Goal: Task Accomplishment & Management: Manage account settings

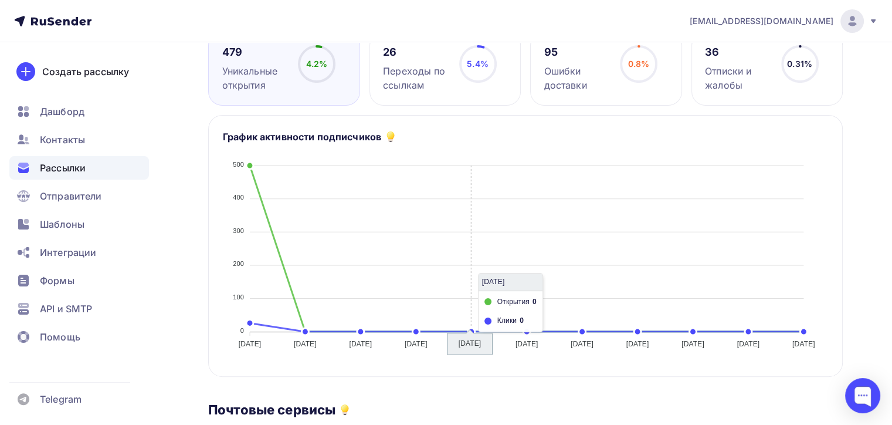
scroll to position [117, 0]
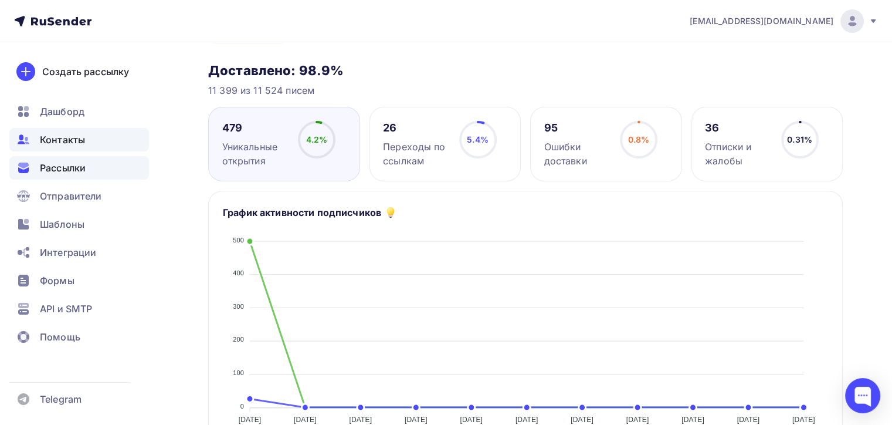
click at [114, 143] on div "Контакты" at bounding box center [79, 139] width 140 height 23
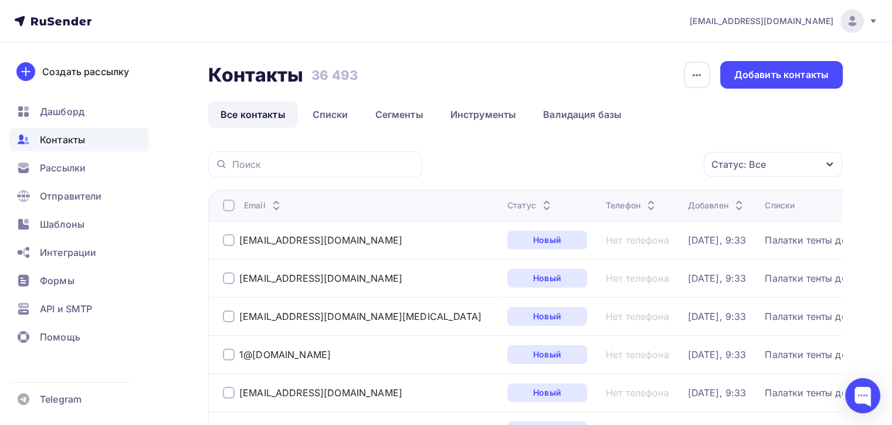
click at [752, 167] on div "Статус: Все" at bounding box center [738, 164] width 55 height 14
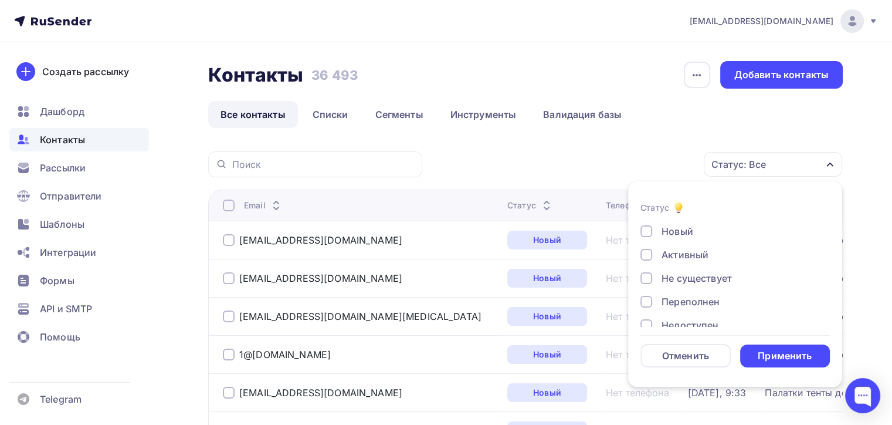
click at [691, 279] on div "Не существует" at bounding box center [697, 278] width 70 height 14
click at [696, 319] on div "Недоступен" at bounding box center [690, 325] width 57 height 14
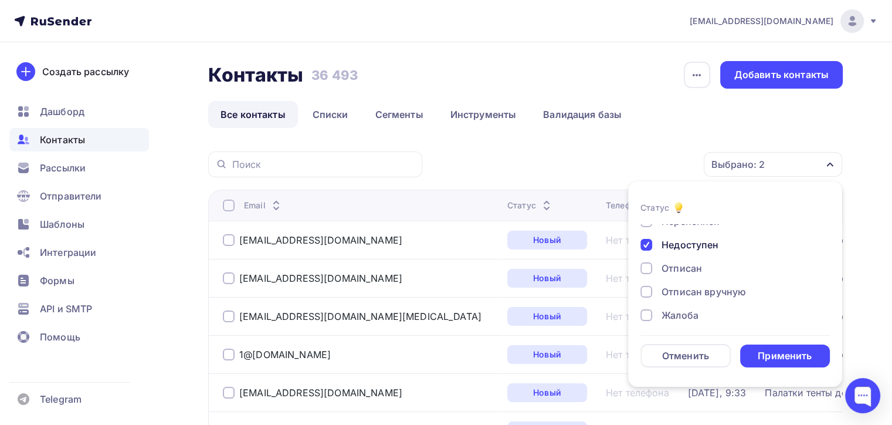
scroll to position [84, 0]
click at [681, 265] on div "Отписан" at bounding box center [682, 264] width 40 height 14
click at [681, 271] on div "Новый Активный Не существует Переполнен Недоступен Отписан Отписан вручную [GEO…" at bounding box center [734, 229] width 189 height 178
click at [683, 283] on div "Отписан вручную" at bounding box center [704, 287] width 84 height 14
click at [682, 310] on div "Жалоба" at bounding box center [680, 311] width 37 height 14
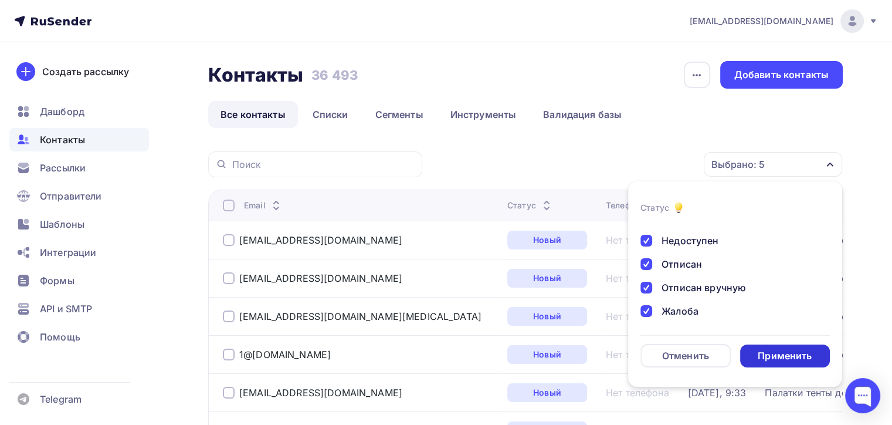
click at [765, 360] on div "Применить" at bounding box center [785, 355] width 54 height 13
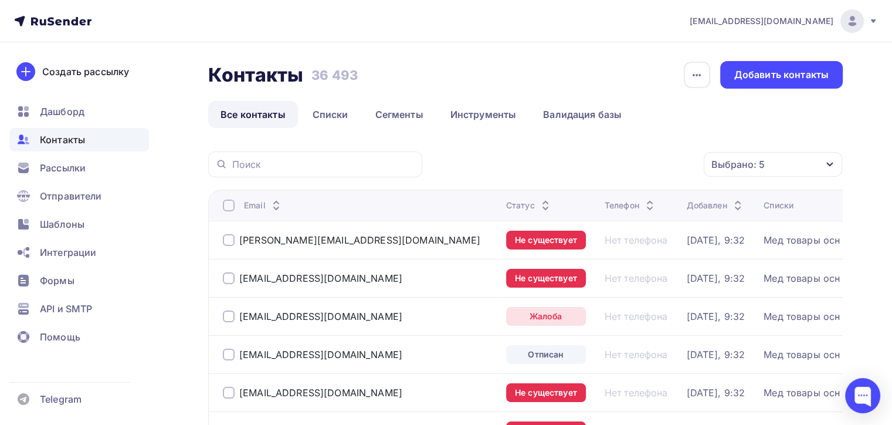
click at [235, 206] on div "Email" at bounding box center [360, 205] width 274 height 12
click at [223, 199] on div at bounding box center [229, 205] width 12 height 12
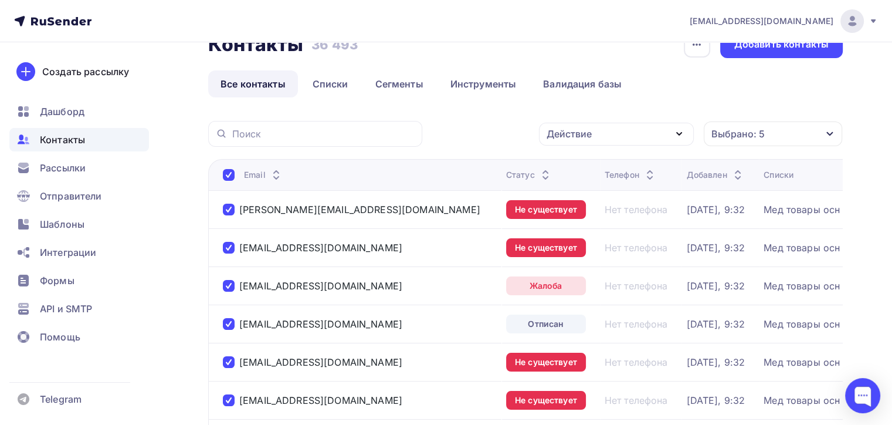
scroll to position [0, 0]
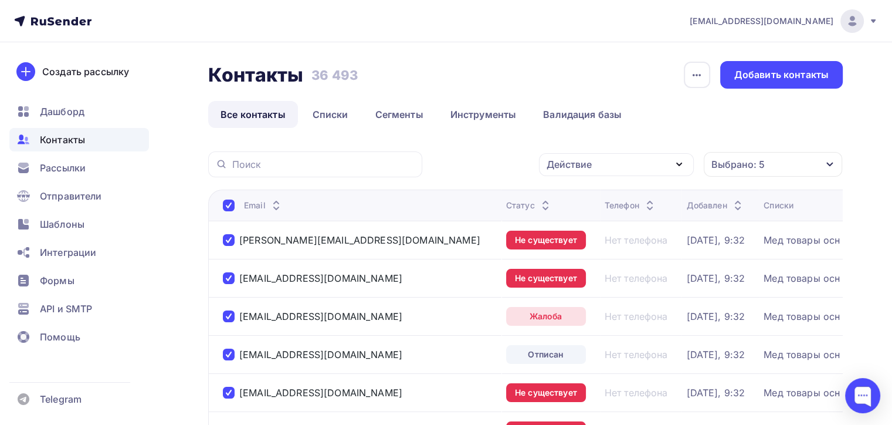
click at [569, 168] on div "Действие" at bounding box center [569, 164] width 45 height 14
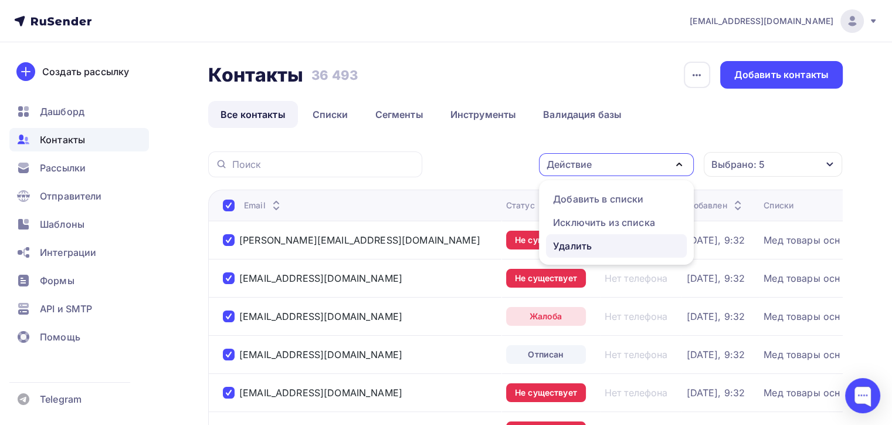
click at [591, 246] on div "Удалить" at bounding box center [572, 246] width 39 height 14
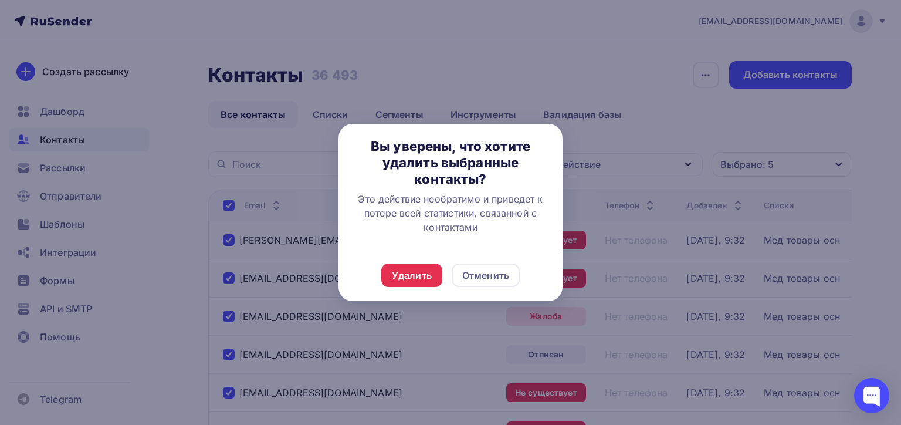
click at [406, 259] on div "Удалить Отменить" at bounding box center [450, 275] width 224 height 52
click at [412, 273] on div "Удалить" at bounding box center [412, 275] width 40 height 14
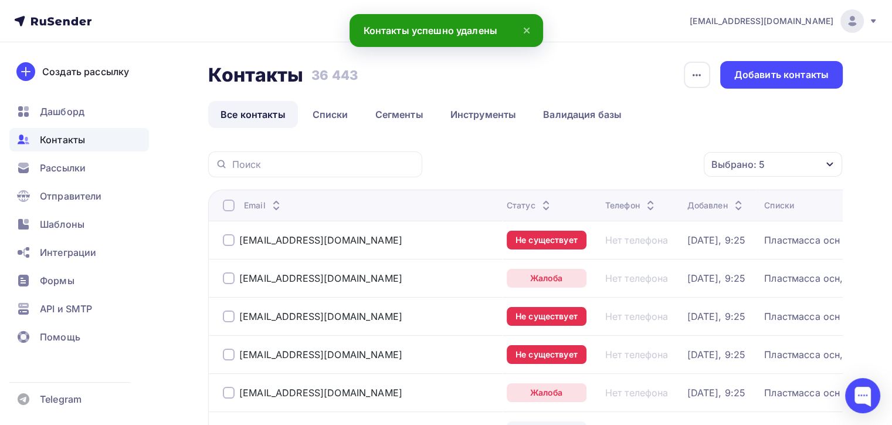
click at [226, 211] on th "Email" at bounding box center [355, 204] width 294 height 31
click at [226, 206] on div at bounding box center [229, 205] width 12 height 12
click at [221, 204] on th "Email" at bounding box center [355, 204] width 294 height 31
click at [230, 206] on div at bounding box center [229, 205] width 12 height 12
drag, startPoint x: 525, startPoint y: 167, endPoint x: 559, endPoint y: 164, distance: 33.6
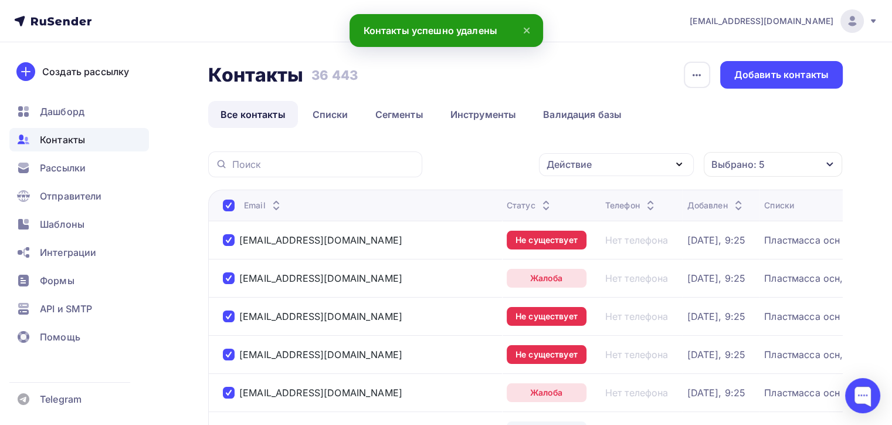
click at [527, 167] on div "Действие Добавить в списки Исключить из списка Удалить Выбрано: 5 Статус Новый …" at bounding box center [636, 164] width 412 height 26
click at [559, 164] on div "Действие" at bounding box center [569, 164] width 45 height 14
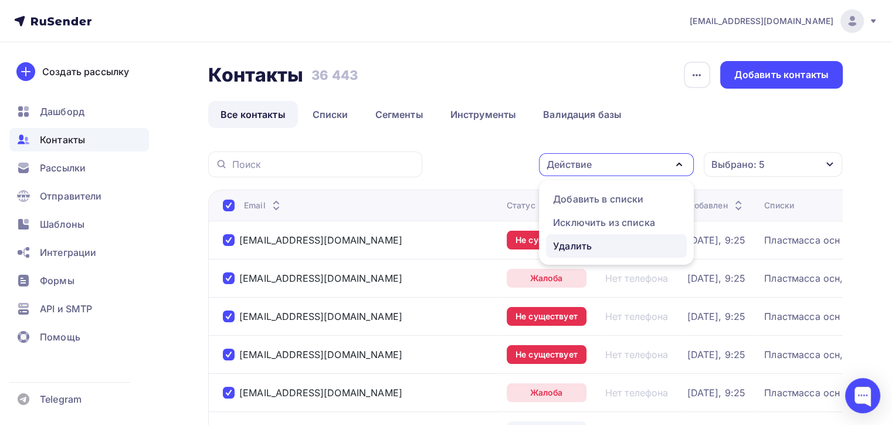
click at [592, 246] on div "Удалить" at bounding box center [572, 246] width 39 height 14
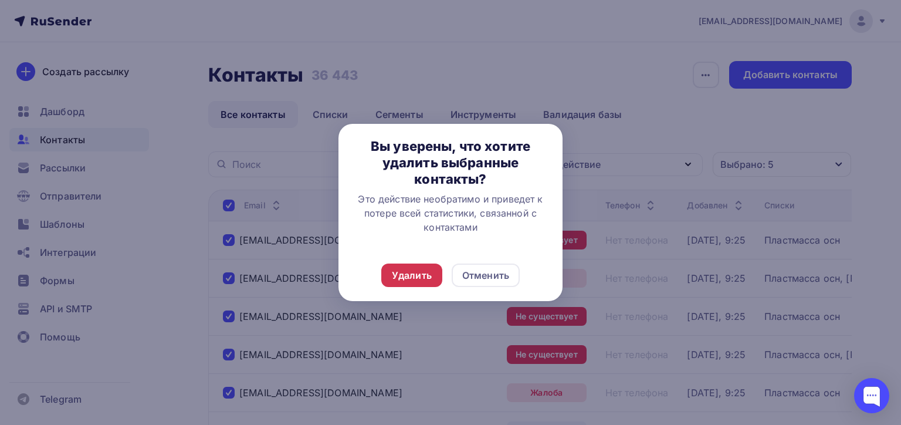
click at [428, 277] on div "Удалить" at bounding box center [412, 275] width 40 height 14
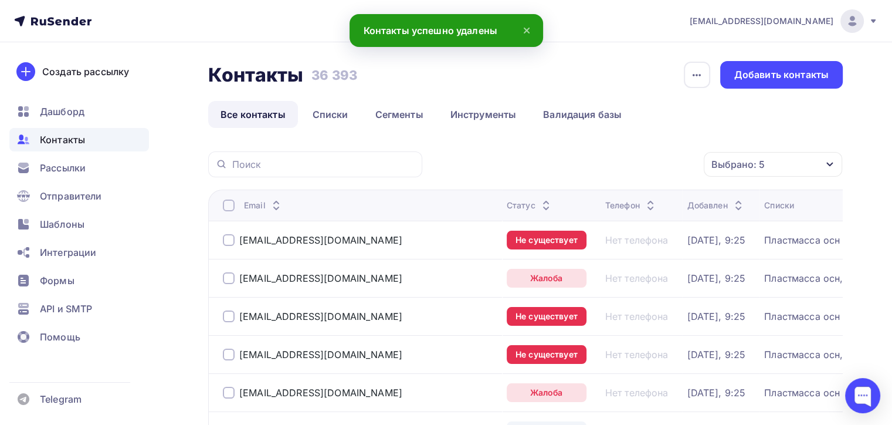
click at [232, 210] on div at bounding box center [229, 205] width 12 height 12
click at [228, 202] on div at bounding box center [229, 205] width 12 height 12
click at [582, 162] on div "Действие" at bounding box center [569, 164] width 45 height 14
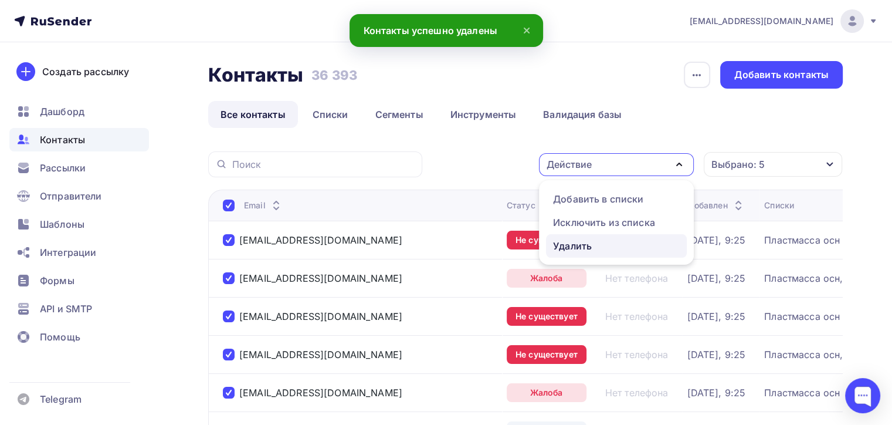
click at [568, 246] on div "Удалить" at bounding box center [572, 246] width 39 height 14
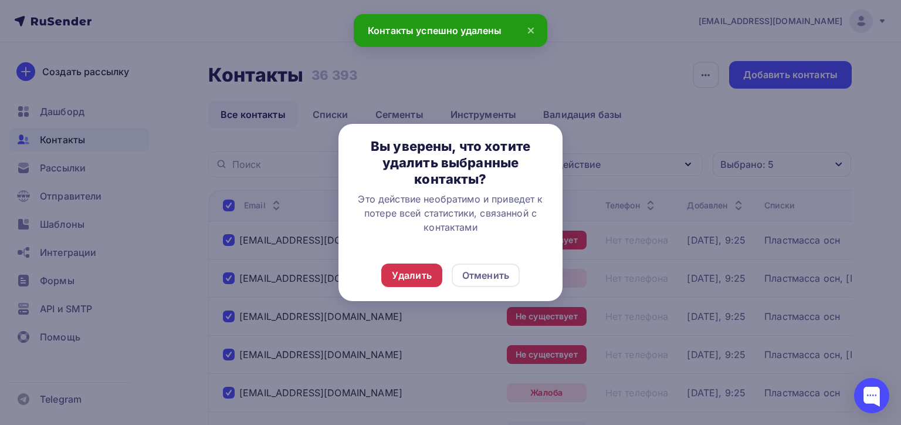
click at [388, 270] on div "Удалить" at bounding box center [411, 274] width 61 height 23
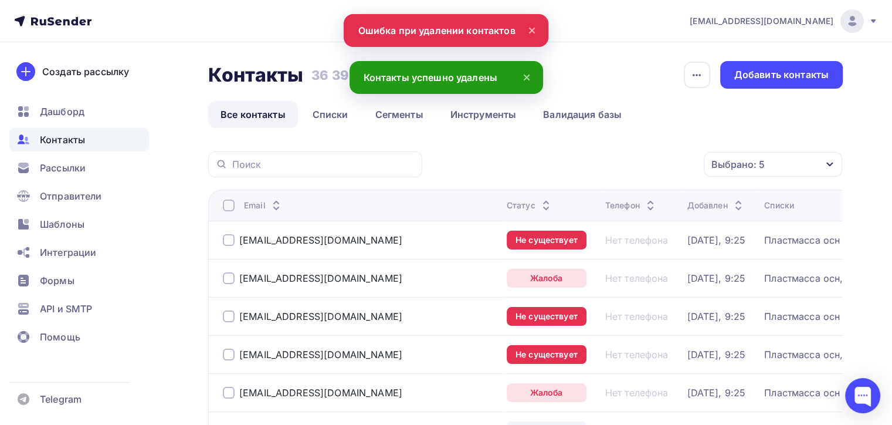
click at [231, 203] on div at bounding box center [229, 205] width 12 height 12
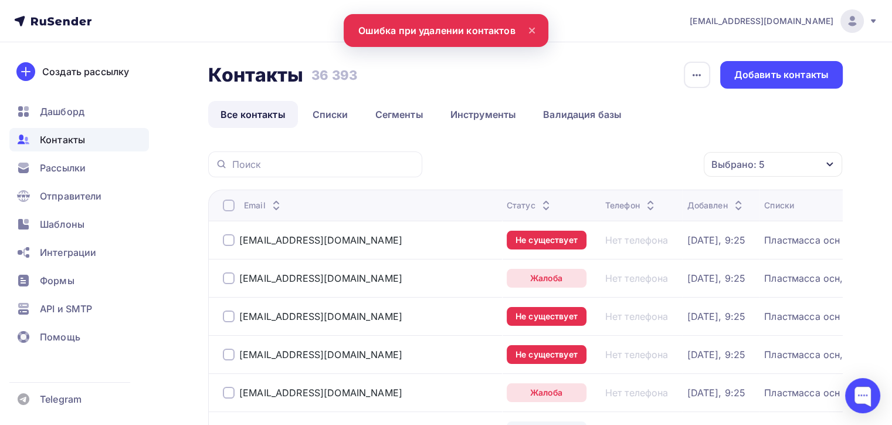
click at [232, 206] on div at bounding box center [229, 205] width 12 height 12
click at [619, 167] on div "Действие" at bounding box center [616, 164] width 155 height 23
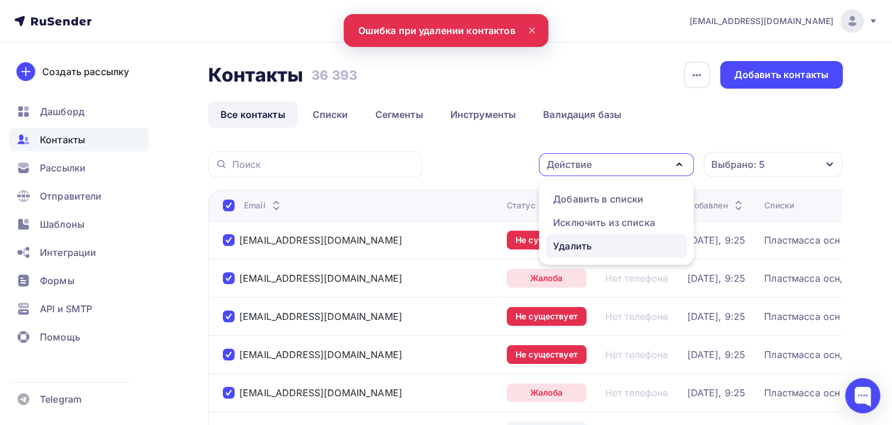
click at [574, 242] on div "Удалить" at bounding box center [572, 246] width 39 height 14
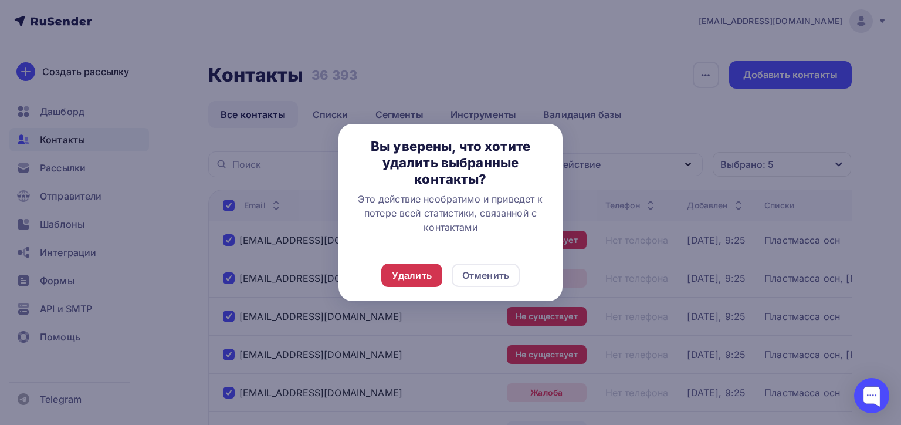
click at [419, 271] on div "Удалить" at bounding box center [412, 275] width 40 height 14
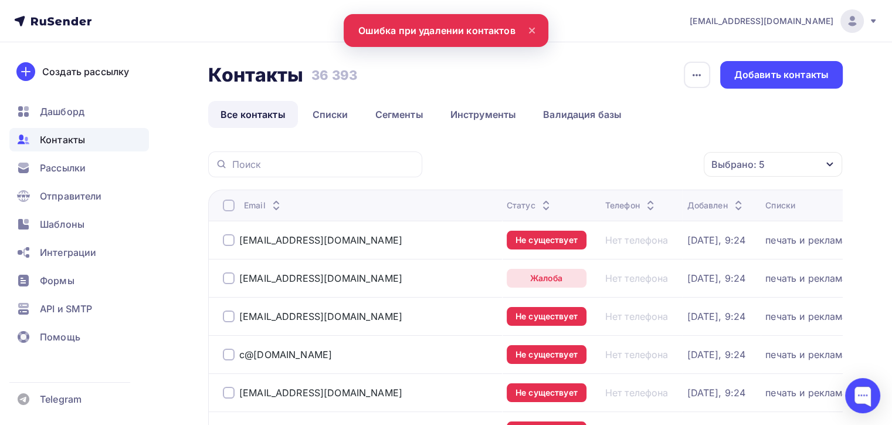
click at [226, 207] on div at bounding box center [229, 205] width 12 height 12
click at [230, 206] on div at bounding box center [229, 205] width 12 height 12
click at [581, 167] on div "Действие" at bounding box center [569, 164] width 45 height 14
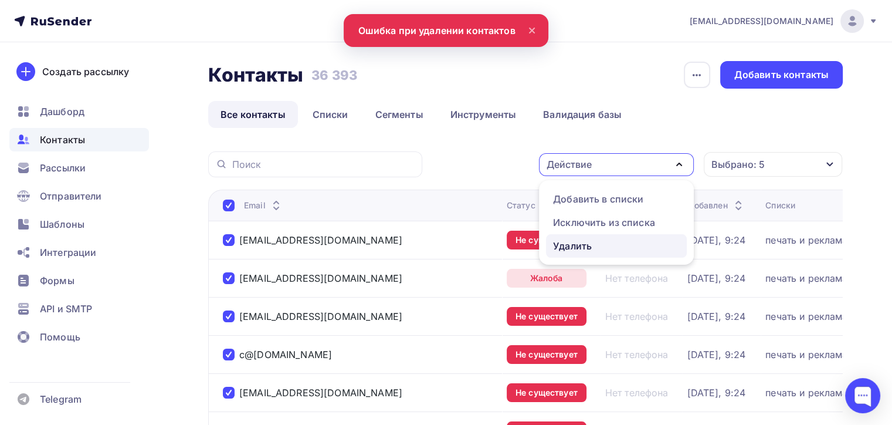
click at [580, 249] on div "Удалить" at bounding box center [572, 246] width 39 height 14
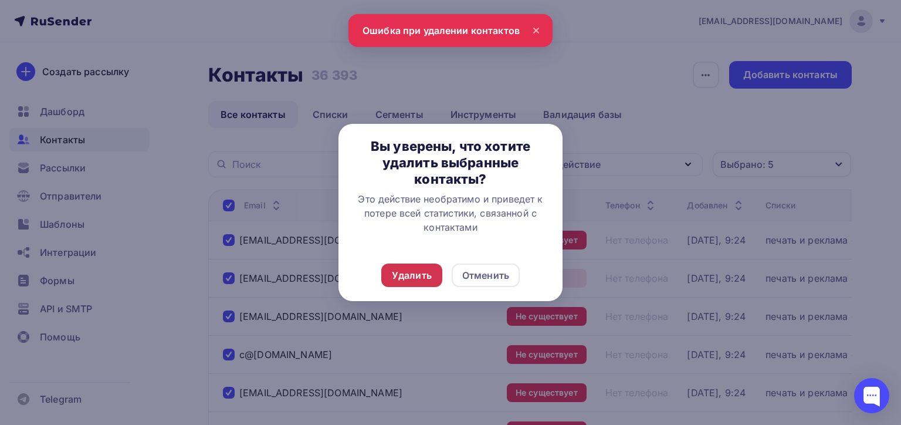
click at [415, 274] on div "Удалить" at bounding box center [412, 275] width 40 height 14
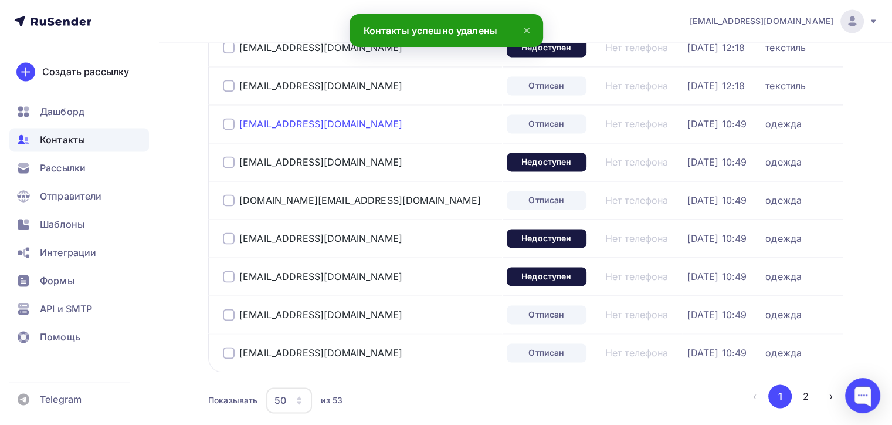
scroll to position [1825, 0]
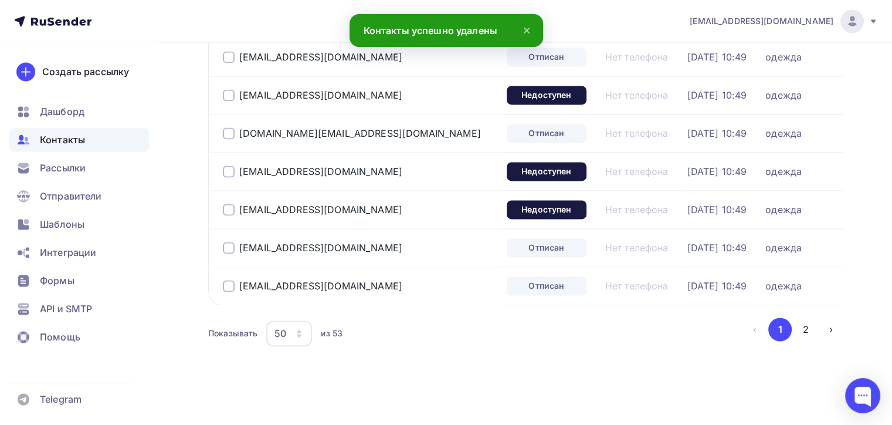
click at [287, 331] on div "50" at bounding box center [289, 333] width 46 height 26
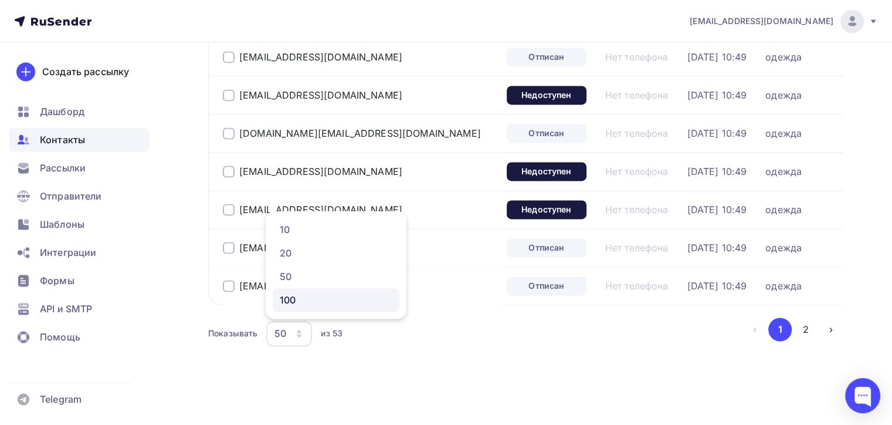
click at [297, 293] on div "100" at bounding box center [336, 300] width 113 height 14
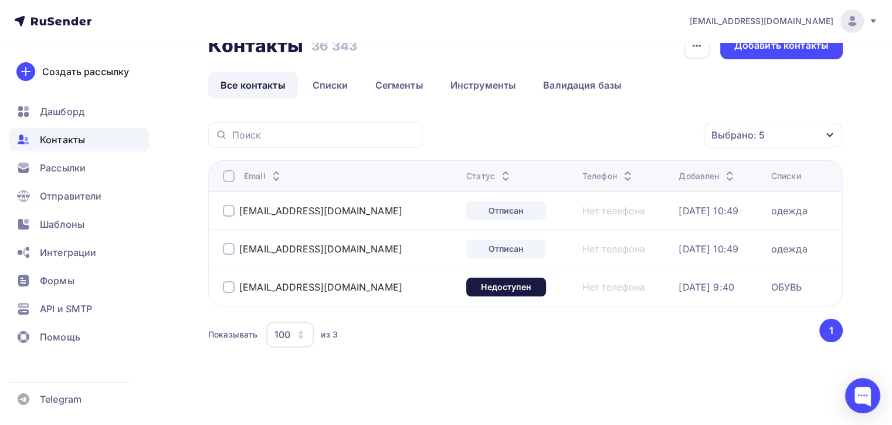
scroll to position [0, 0]
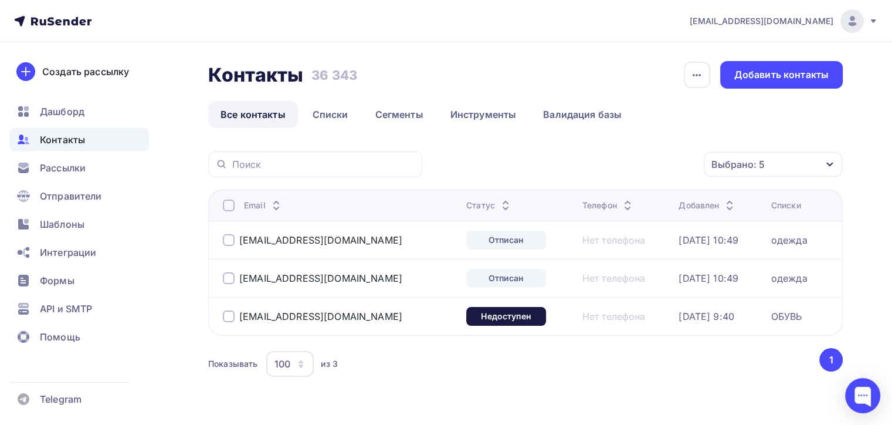
click at [228, 205] on div at bounding box center [229, 205] width 12 height 12
click at [229, 208] on div at bounding box center [229, 205] width 12 height 12
click at [626, 165] on div "Действие" at bounding box center [616, 164] width 155 height 23
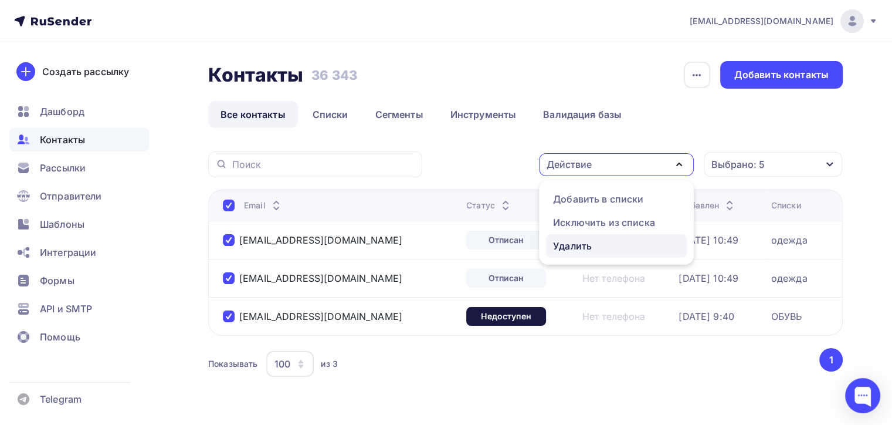
click at [606, 249] on div "Удалить" at bounding box center [616, 246] width 127 height 14
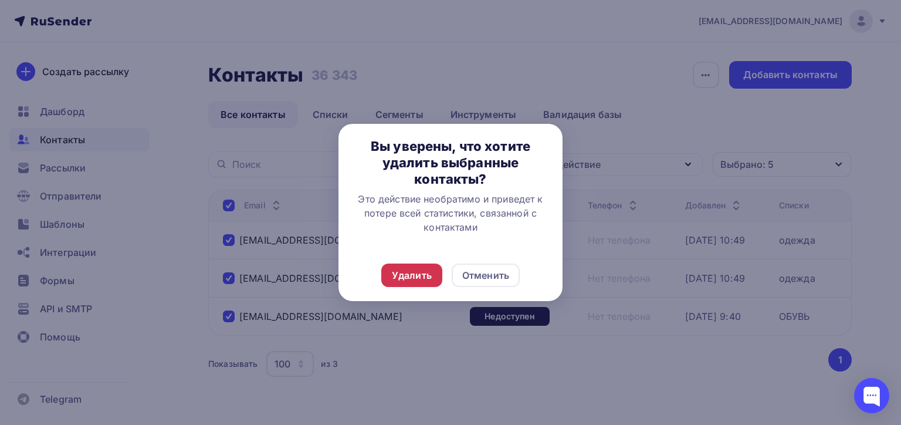
click at [423, 264] on div "Удалить" at bounding box center [411, 274] width 61 height 23
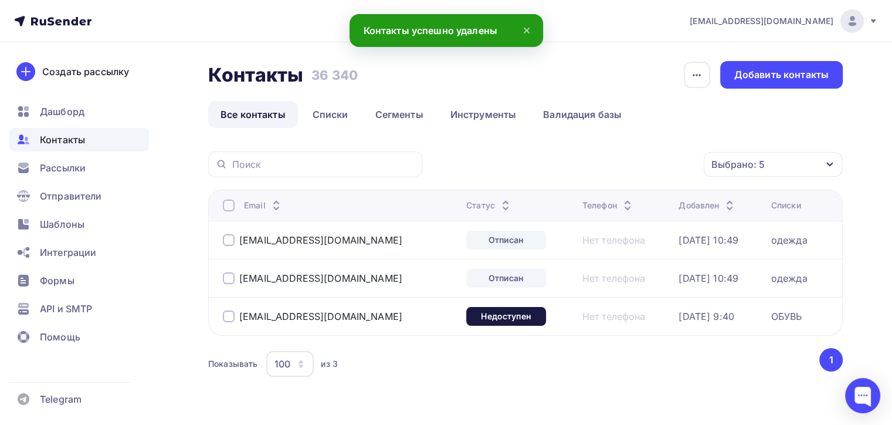
click at [291, 357] on div "100" at bounding box center [290, 364] width 48 height 26
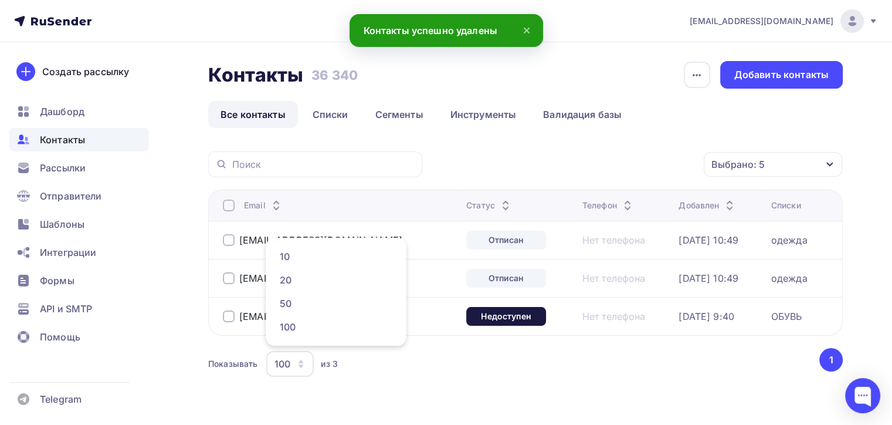
click at [236, 211] on th "Email" at bounding box center [334, 204] width 253 height 31
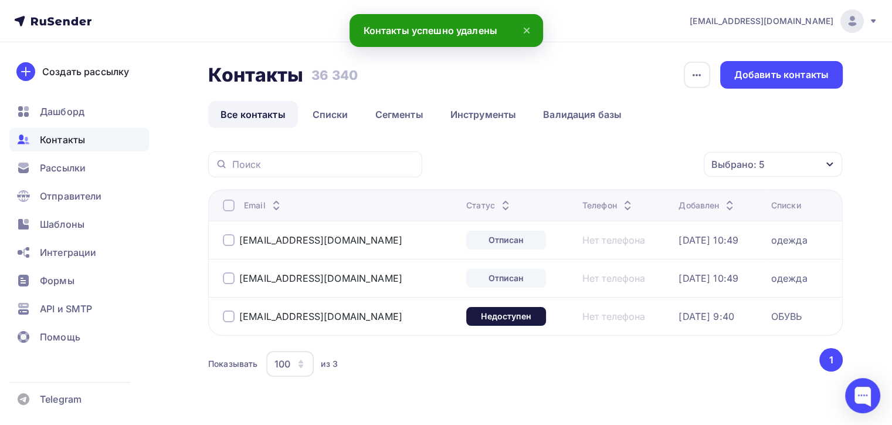
click at [232, 202] on div at bounding box center [229, 205] width 12 height 12
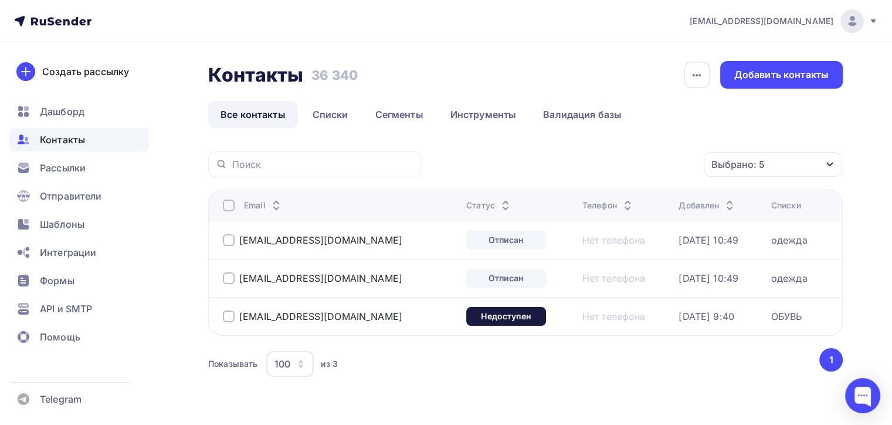
click at [226, 205] on div at bounding box center [229, 205] width 12 height 12
click at [630, 155] on div "Действие" at bounding box center [616, 164] width 155 height 23
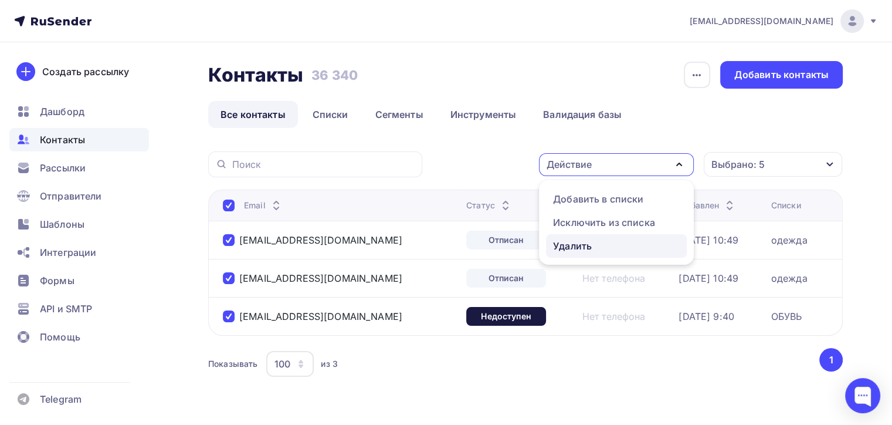
click at [598, 249] on div "Удалить" at bounding box center [616, 246] width 127 height 14
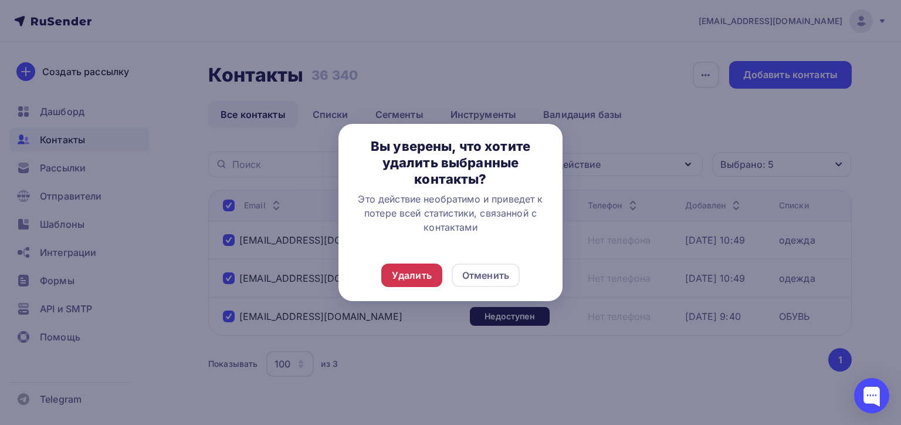
click at [415, 272] on div "Удалить" at bounding box center [412, 275] width 40 height 14
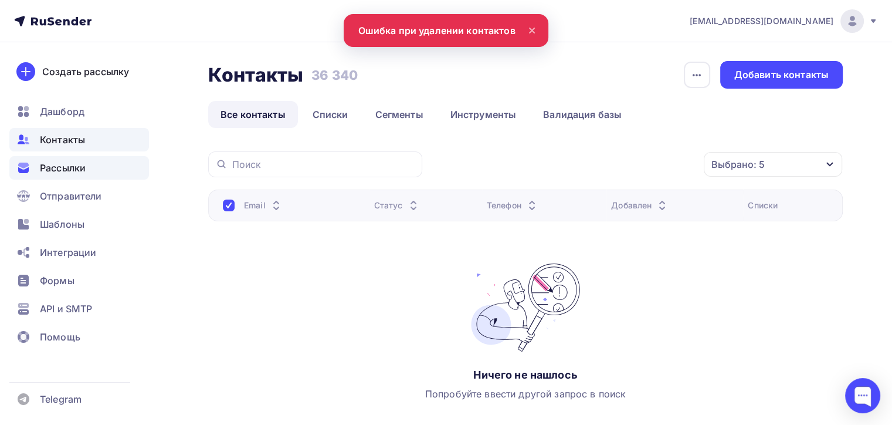
click at [52, 168] on span "Рассылки" at bounding box center [63, 168] width 46 height 14
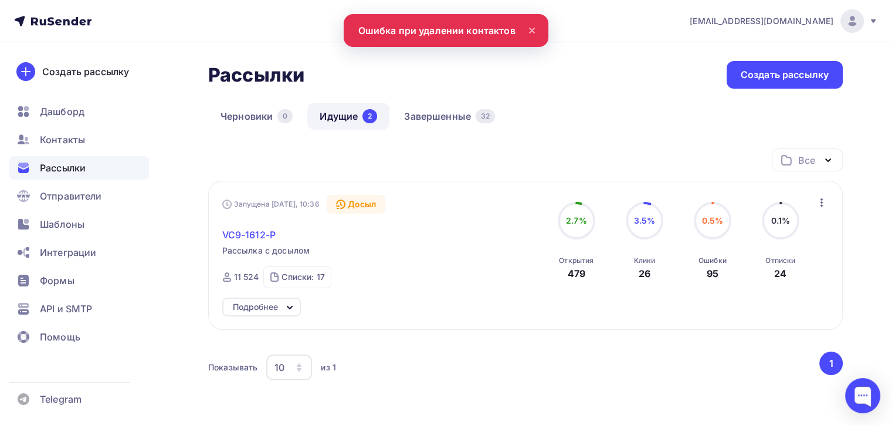
click at [246, 237] on span "VC9-1612-P" at bounding box center [248, 235] width 53 height 14
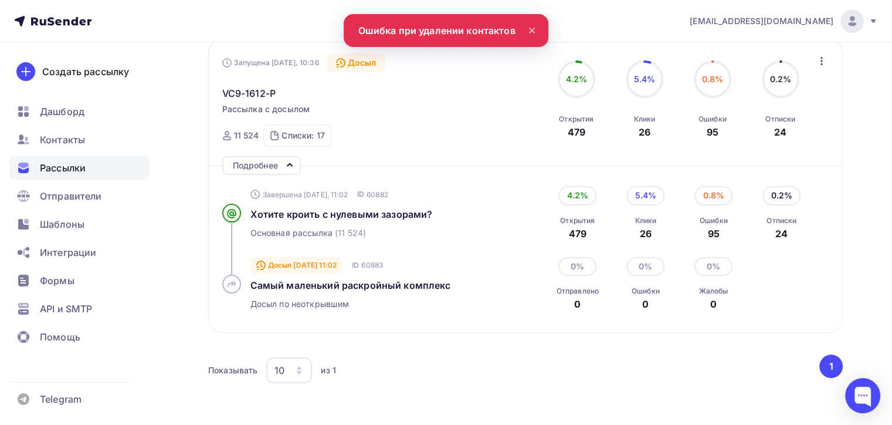
scroll to position [176, 0]
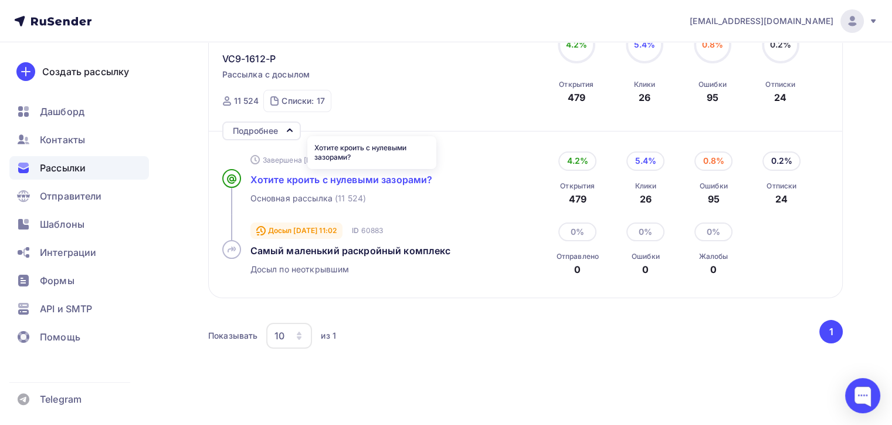
click at [346, 178] on span "Хотите кроить с нулевыми зазорами?" at bounding box center [341, 180] width 182 height 12
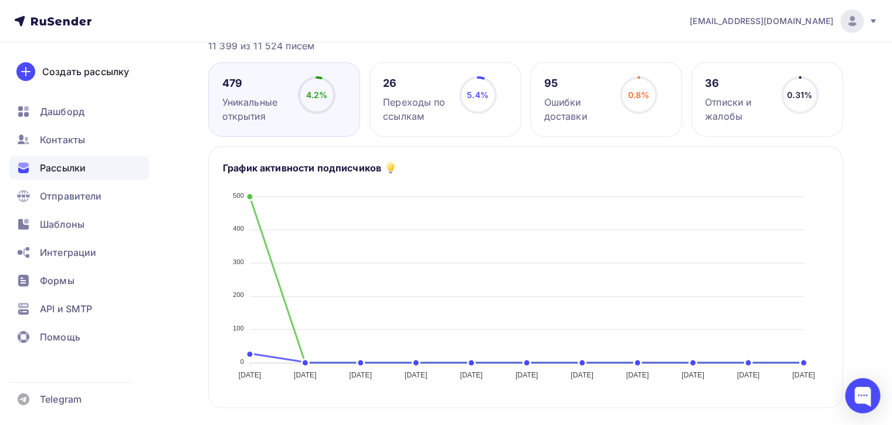
scroll to position [411, 0]
